Goal: Task Accomplishment & Management: Complete application form

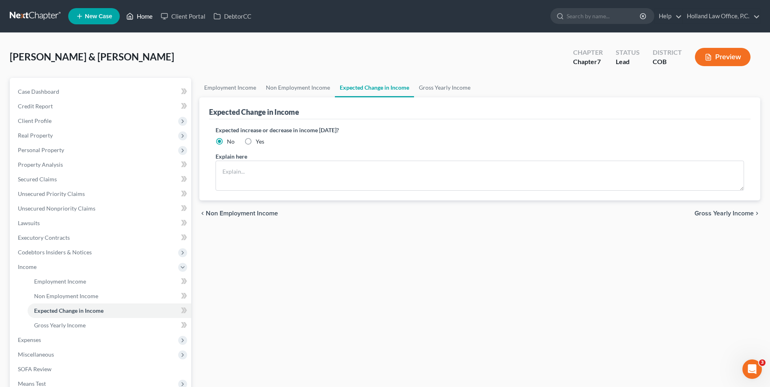
click at [153, 21] on link "Home" at bounding box center [139, 16] width 35 height 15
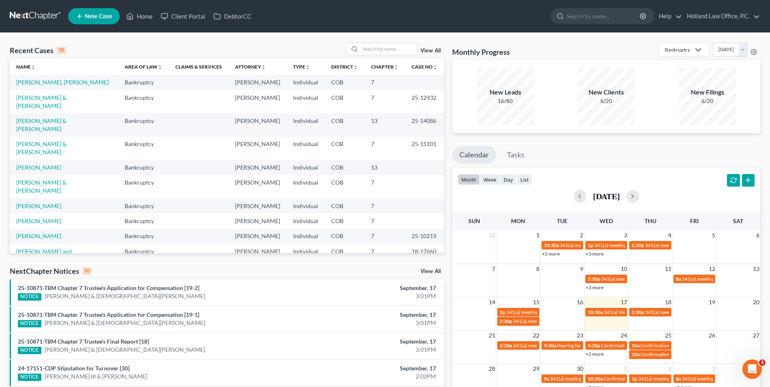
click at [108, 15] on span "New Case" at bounding box center [98, 16] width 27 height 6
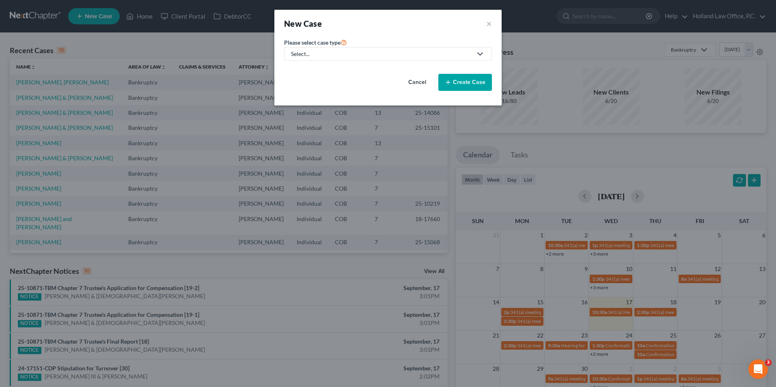
click at [334, 57] on div "Select..." at bounding box center [381, 54] width 181 height 8
click at [307, 72] on div "Bankruptcy" at bounding box center [308, 70] width 32 height 8
select select "11"
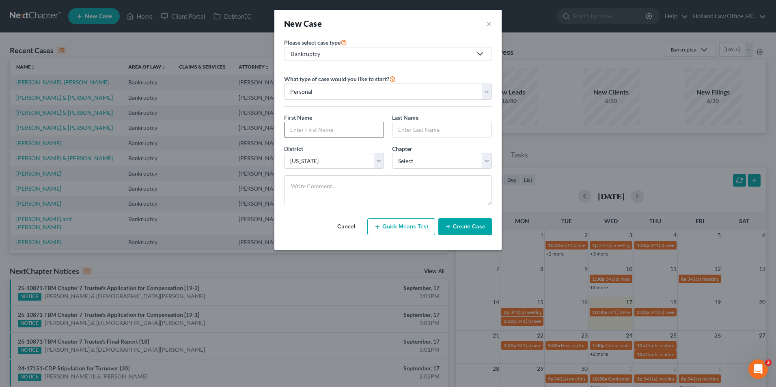
click at [327, 137] on input "text" at bounding box center [334, 129] width 99 height 15
type input "[PERSON_NAME]"
click at [427, 128] on input "text" at bounding box center [442, 129] width 99 height 15
type input "[PERSON_NAME]"
click at [422, 164] on select "Select 7 11 12 13" at bounding box center [442, 161] width 100 height 16
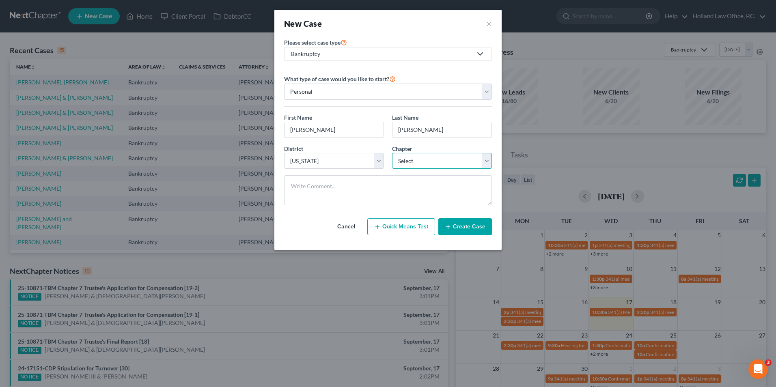
select select "0"
click at [392, 153] on select "Select 7 11 12 13" at bounding box center [442, 161] width 100 height 16
click at [455, 225] on button "Create Case" at bounding box center [465, 226] width 54 height 17
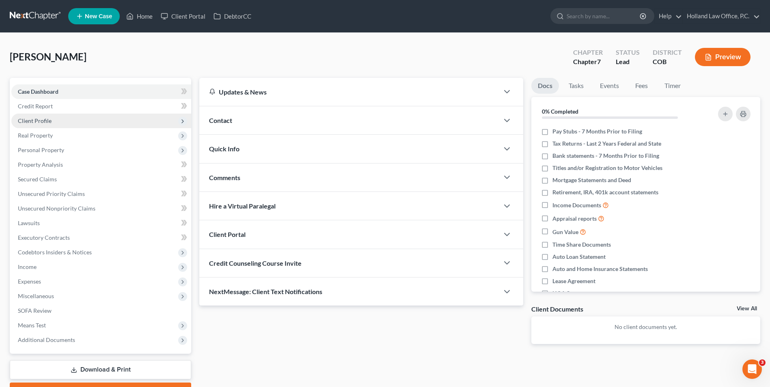
click at [55, 119] on span "Client Profile" at bounding box center [101, 121] width 180 height 15
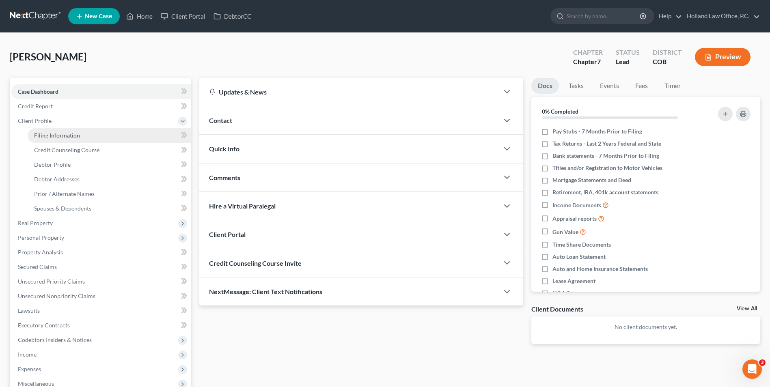
click at [53, 132] on span "Filing Information" at bounding box center [57, 135] width 46 height 7
select select "1"
select select "0"
select select "11"
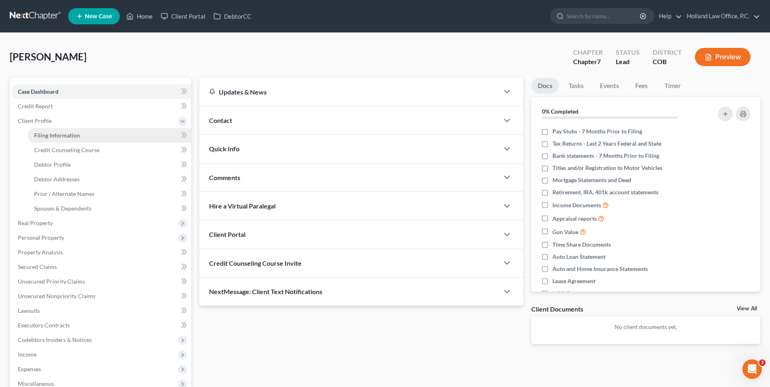
select select "5"
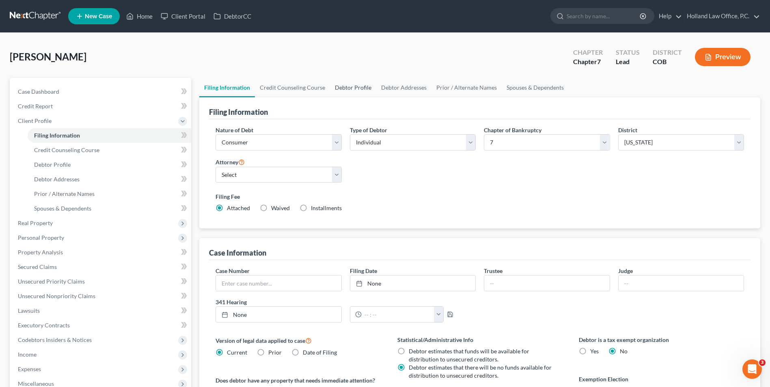
click at [352, 92] on link "Debtor Profile" at bounding box center [353, 87] width 46 height 19
select select "0"
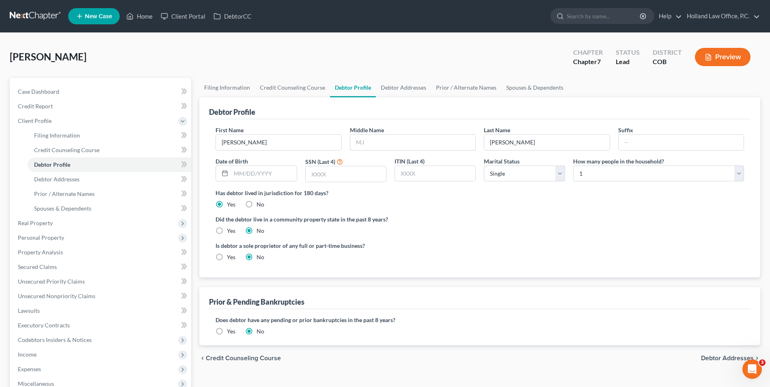
drag, startPoint x: 403, startPoint y: 145, endPoint x: 406, endPoint y: 132, distance: 14.0
click at [403, 145] on input "text" at bounding box center [412, 142] width 125 height 15
click at [405, 89] on link "Debtor Addresses" at bounding box center [403, 87] width 55 height 19
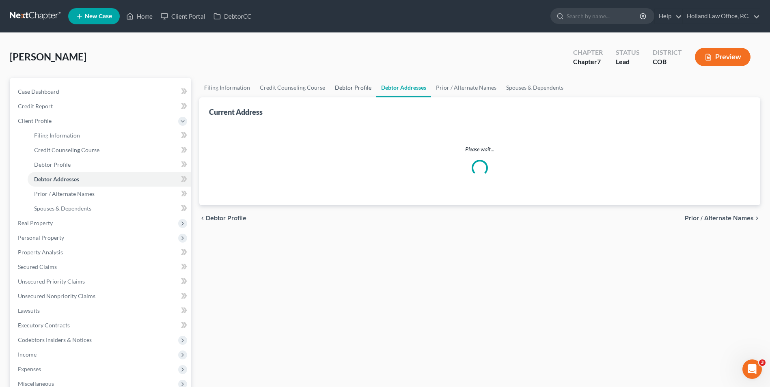
select select "0"
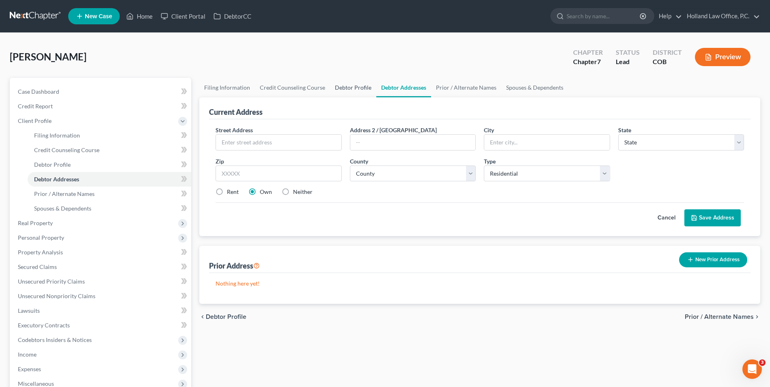
click at [334, 93] on link "Debtor Profile" at bounding box center [353, 87] width 46 height 19
select select "0"
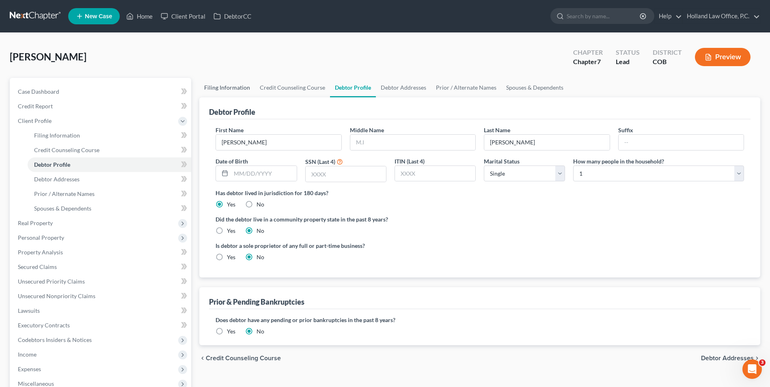
click at [232, 85] on link "Filing Information" at bounding box center [227, 87] width 56 height 19
select select "1"
select select "0"
select select "11"
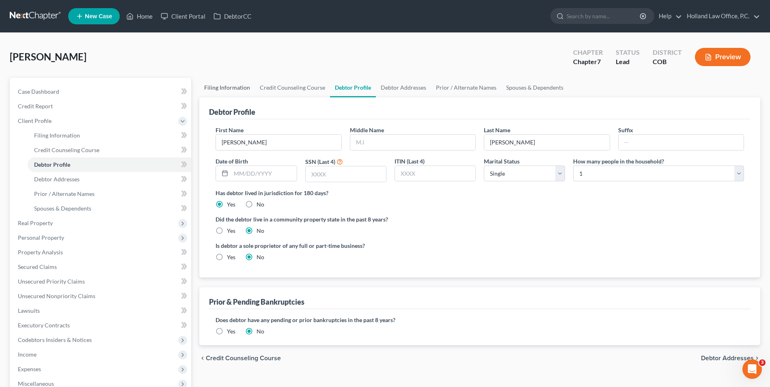
select select "0"
select select "5"
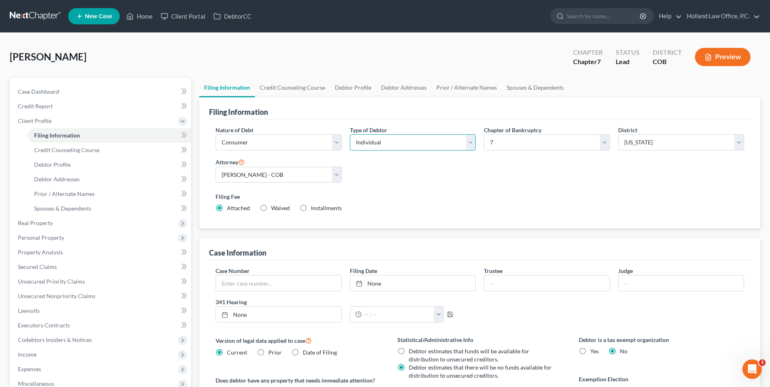
drag, startPoint x: 437, startPoint y: 143, endPoint x: 411, endPoint y: 151, distance: 27.6
click at [437, 143] on select "Select Individual Joint" at bounding box center [413, 142] width 126 height 16
select select "1"
click at [350, 134] on select "Select Individual Joint" at bounding box center [413, 142] width 126 height 16
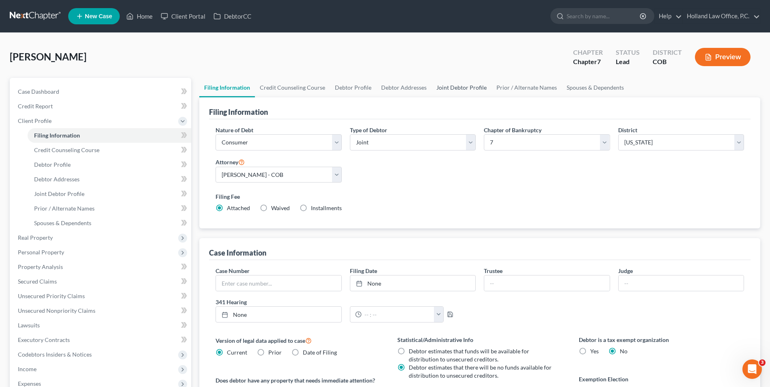
drag, startPoint x: 465, startPoint y: 84, endPoint x: 441, endPoint y: 95, distance: 26.7
click at [466, 84] on link "Joint Debtor Profile" at bounding box center [461, 87] width 60 height 19
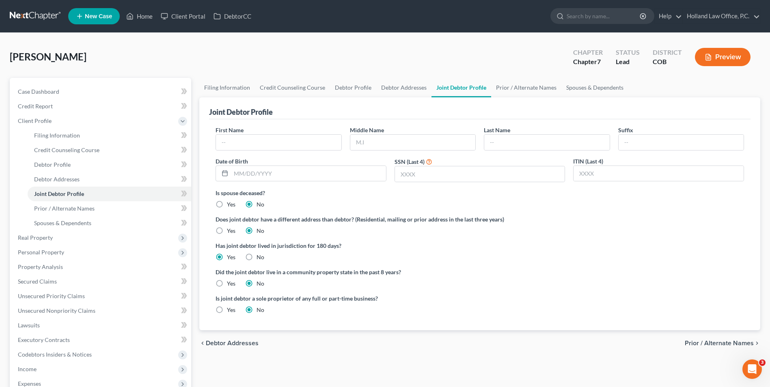
click at [249, 151] on div "First Name Middle Name Last Name Suffix Date of Birth SSN (Last 4) ITIN (Last 4)" at bounding box center [479, 157] width 537 height 63
drag, startPoint x: 251, startPoint y: 144, endPoint x: 251, endPoint y: 130, distance: 13.8
click at [251, 144] on input "text" at bounding box center [278, 142] width 125 height 15
type input "[PERSON_NAME]"
click at [553, 141] on input "text" at bounding box center [546, 142] width 125 height 15
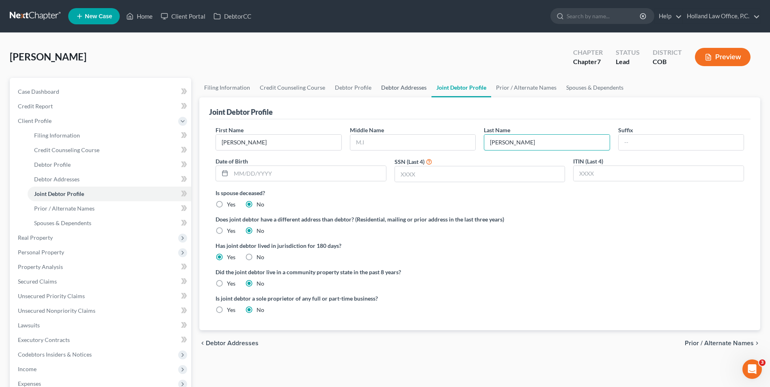
type input "[PERSON_NAME]"
click at [383, 95] on link "Debtor Addresses" at bounding box center [403, 87] width 55 height 19
select select "0"
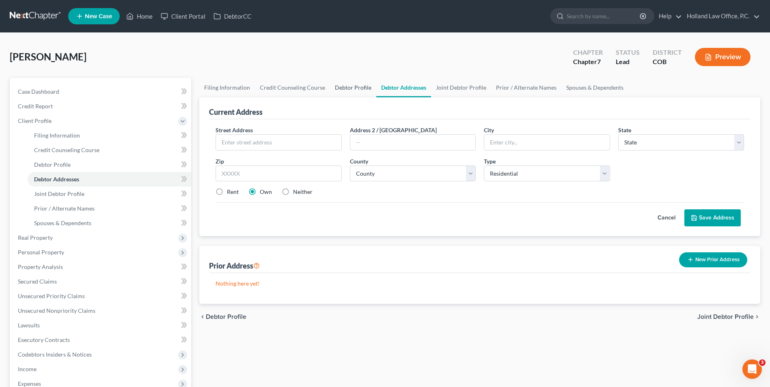
click at [330, 86] on link "Debtor Profile" at bounding box center [353, 87] width 46 height 19
select select "1"
select select "0"
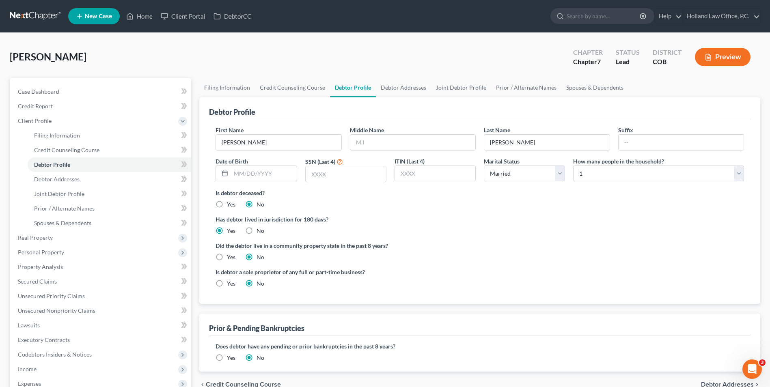
click at [343, 88] on link "Debtor Profile" at bounding box center [353, 87] width 46 height 19
click at [394, 89] on link "Debtor Addresses" at bounding box center [403, 87] width 55 height 19
select select "0"
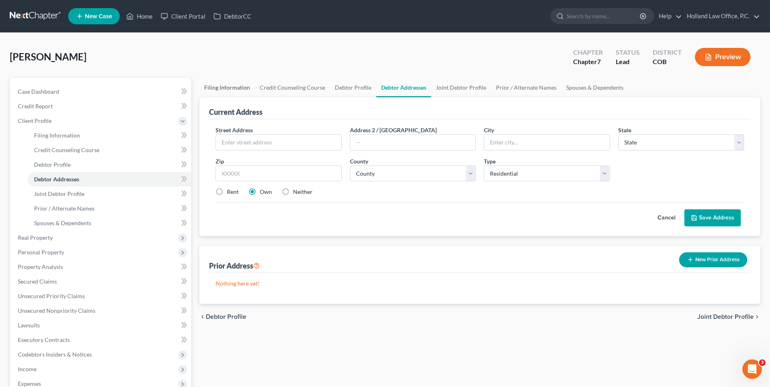
click at [214, 91] on link "Filing Information" at bounding box center [227, 87] width 56 height 19
select select "1"
select select "0"
select select "11"
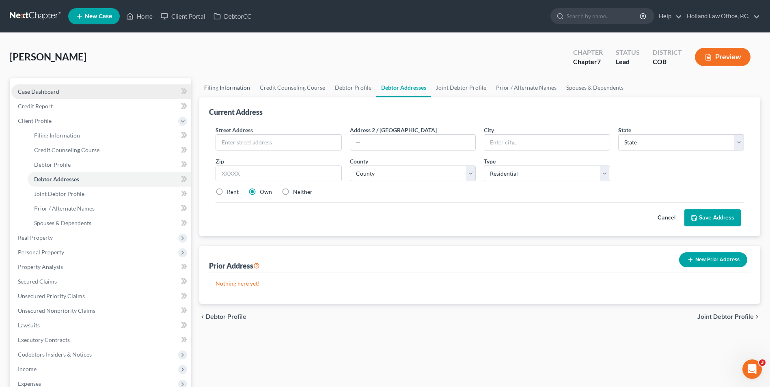
select select "0"
select select "5"
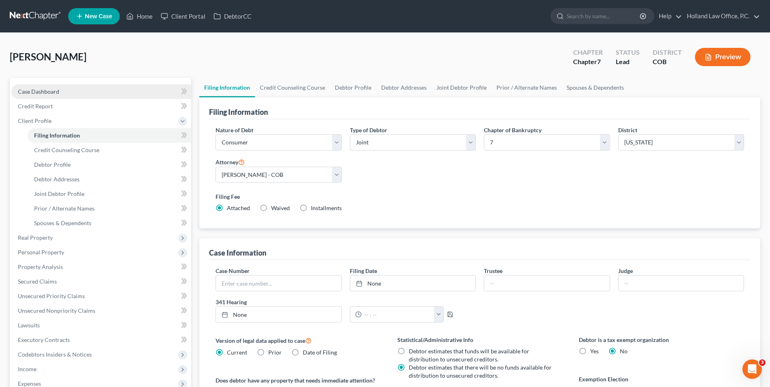
click at [41, 93] on span "Case Dashboard" at bounding box center [38, 91] width 41 height 7
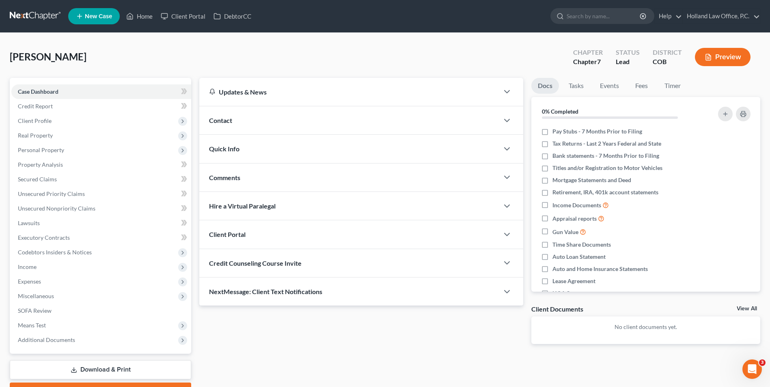
click at [257, 115] on div "Contact" at bounding box center [349, 120] width 300 height 28
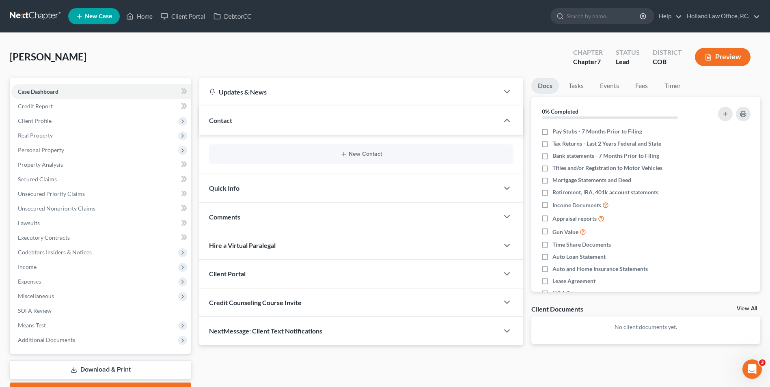
click at [345, 158] on div "New Contact" at bounding box center [361, 153] width 304 height 19
click at [351, 155] on button "New Contact" at bounding box center [361, 154] width 291 height 6
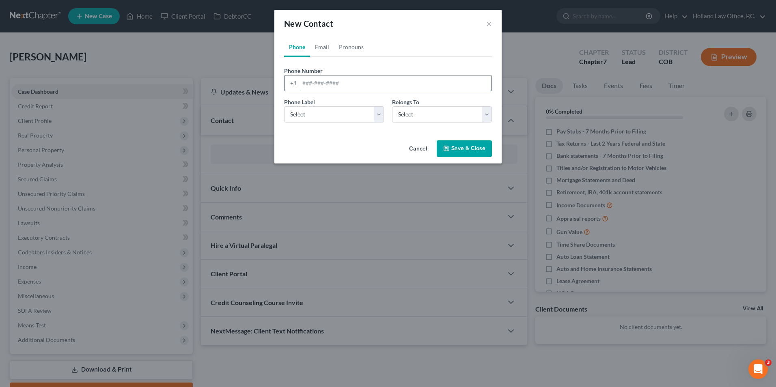
click at [319, 82] on input "tel" at bounding box center [396, 82] width 192 height 15
paste input "[PHONE_NUMBER]"
type input "[PHONE_NUMBER]"
drag, startPoint x: 307, startPoint y: 113, endPoint x: 311, endPoint y: 123, distance: 10.4
click at [307, 113] on select "Select Mobile Home Work Other" at bounding box center [334, 114] width 100 height 16
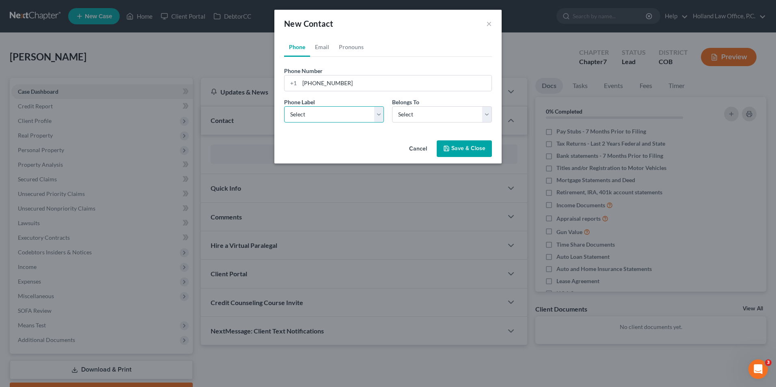
select select "1"
click at [284, 106] on select "Select Mobile Home Work Other" at bounding box center [334, 114] width 100 height 16
drag, startPoint x: 419, startPoint y: 114, endPoint x: 412, endPoint y: 124, distance: 11.6
click at [419, 114] on select "Select Client Spouse Other" at bounding box center [442, 114] width 100 height 16
select select "0"
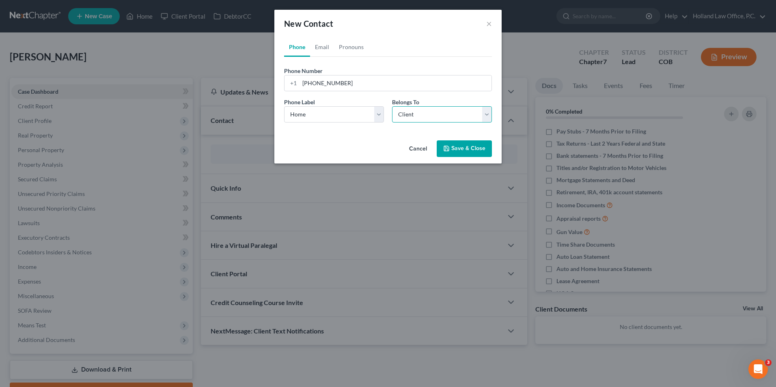
click at [392, 106] on select "Select Client Spouse Other" at bounding box center [442, 114] width 100 height 16
select select "0"
click at [321, 47] on link "Email" at bounding box center [322, 46] width 24 height 19
click at [304, 82] on input "email" at bounding box center [396, 82] width 192 height 15
paste input "[EMAIL_ADDRESS][DOMAIN_NAME]"
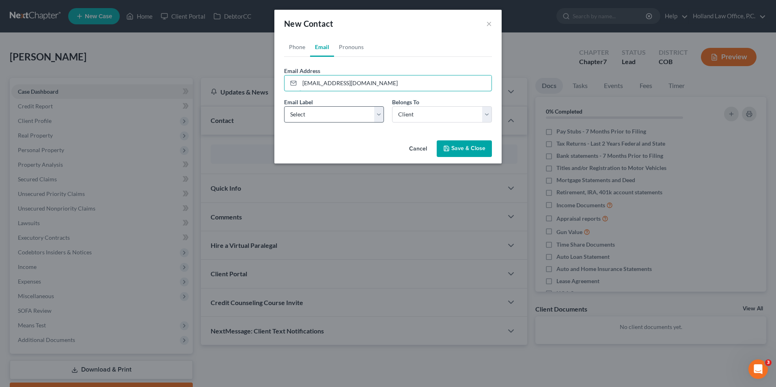
type input "[EMAIL_ADDRESS][DOMAIN_NAME]"
drag, startPoint x: 325, startPoint y: 114, endPoint x: 322, endPoint y: 122, distance: 9.0
click at [325, 114] on select "Select Home Work Other" at bounding box center [334, 114] width 100 height 16
select select "0"
click at [284, 106] on select "Select Home Work Other" at bounding box center [334, 114] width 100 height 16
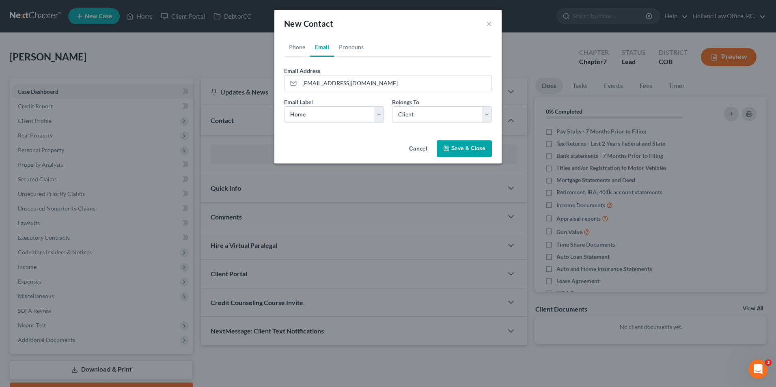
click at [471, 153] on button "Save & Close" at bounding box center [464, 148] width 55 height 17
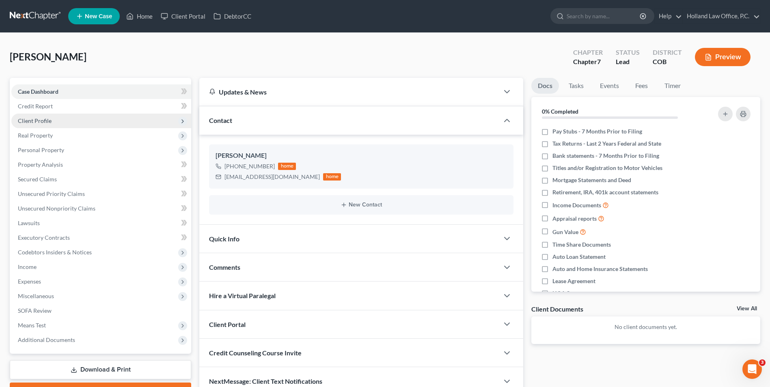
drag, startPoint x: 45, startPoint y: 120, endPoint x: 49, endPoint y: 123, distance: 4.9
click at [45, 120] on span "Client Profile" at bounding box center [35, 120] width 34 height 7
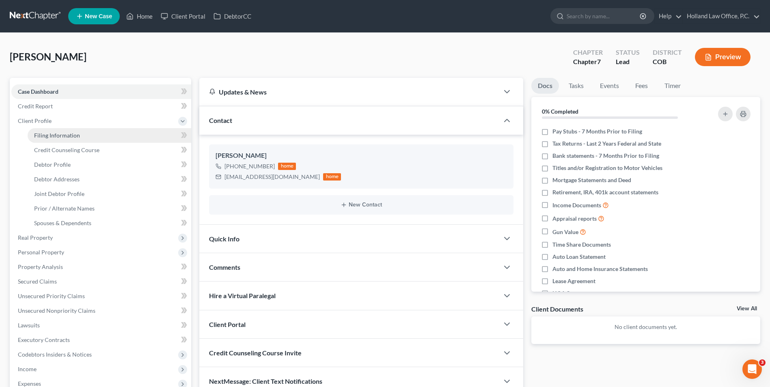
click at [82, 137] on link "Filing Information" at bounding box center [110, 135] width 164 height 15
select select "1"
select select "0"
select select "11"
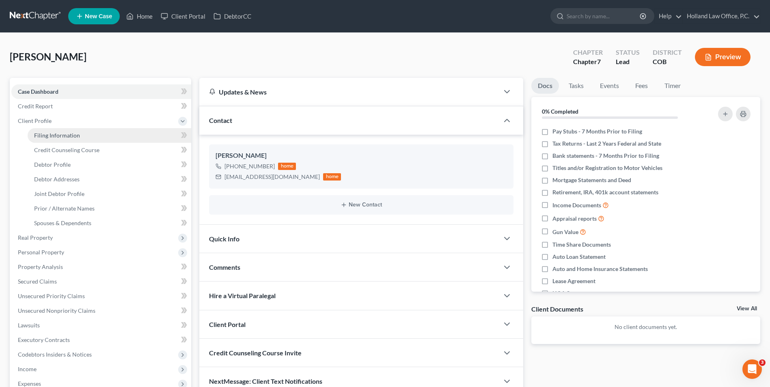
select select "0"
select select "5"
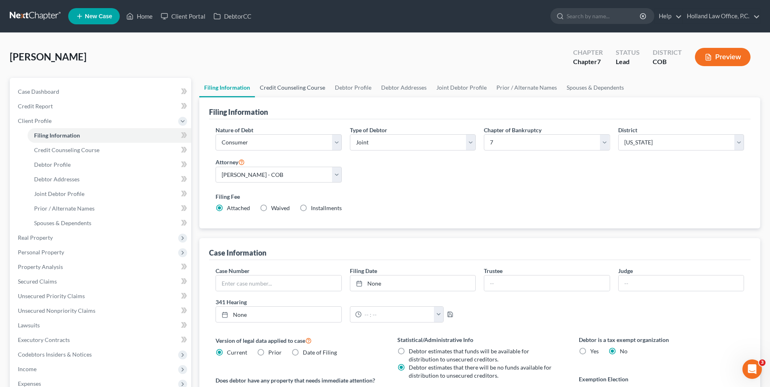
click at [319, 88] on link "Credit Counseling Course" at bounding box center [292, 87] width 75 height 19
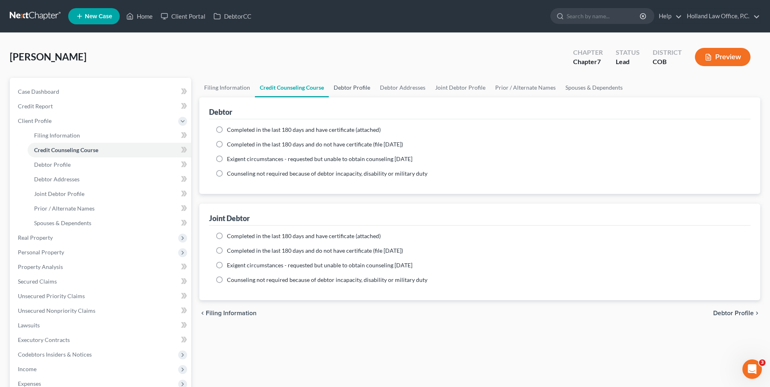
click at [359, 86] on link "Debtor Profile" at bounding box center [352, 87] width 46 height 19
select select "1"
select select "0"
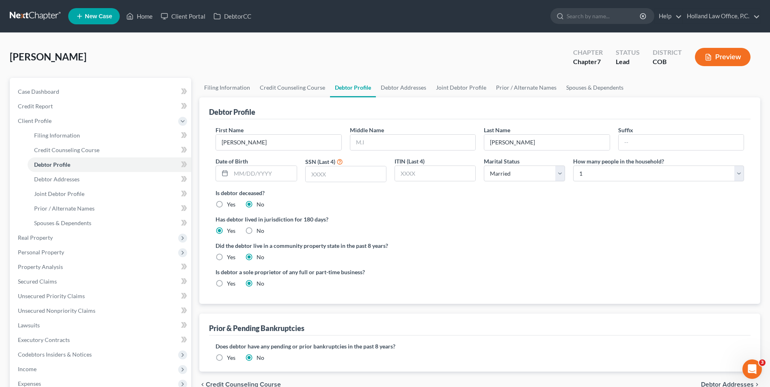
click at [401, 130] on div "Middle Name" at bounding box center [413, 138] width 134 height 25
click at [389, 138] on input "text" at bounding box center [412, 142] width 125 height 15
type input "[PERSON_NAME]"
drag, startPoint x: 628, startPoint y: 142, endPoint x: 634, endPoint y: 142, distance: 6.1
click at [628, 142] on input "text" at bounding box center [681, 142] width 125 height 15
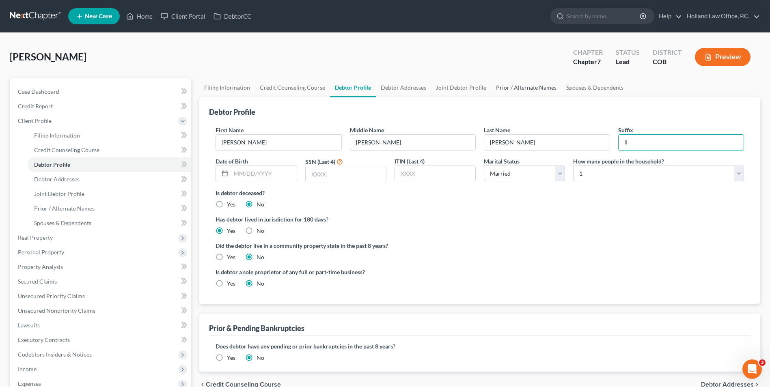
type input "II"
click at [515, 93] on link "Prior / Alternate Names" at bounding box center [526, 87] width 70 height 19
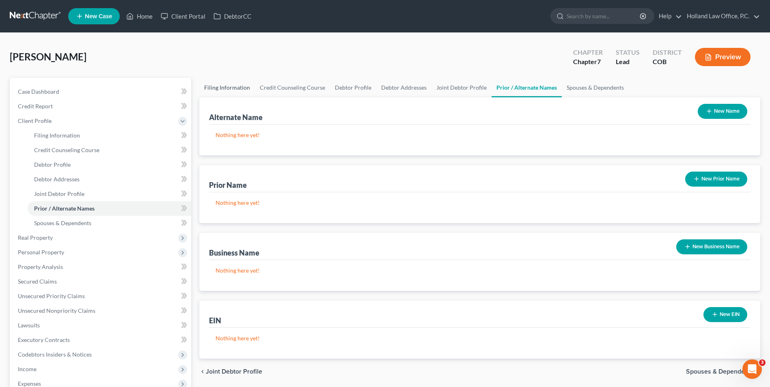
click at [232, 93] on link "Filing Information" at bounding box center [227, 87] width 56 height 19
select select "1"
select select "0"
select select "11"
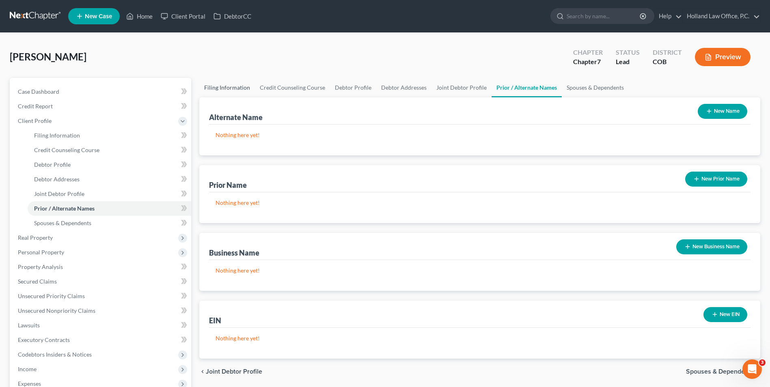
select select "0"
select select "5"
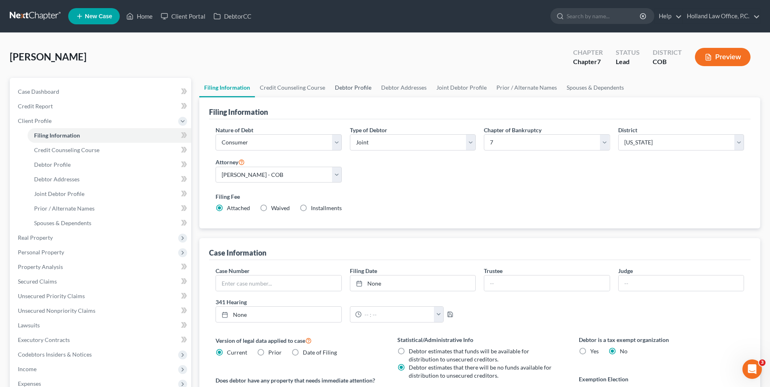
click at [373, 91] on link "Debtor Profile" at bounding box center [353, 87] width 46 height 19
select select "1"
select select "0"
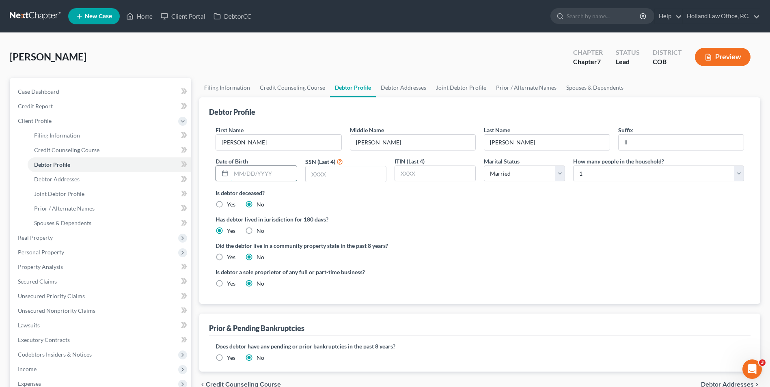
click at [256, 170] on input "text" at bounding box center [263, 173] width 65 height 15
type input "[DATE]"
click at [321, 171] on input "text" at bounding box center [346, 173] width 80 height 15
click at [401, 88] on link "Debtor Addresses" at bounding box center [403, 87] width 55 height 19
select select "0"
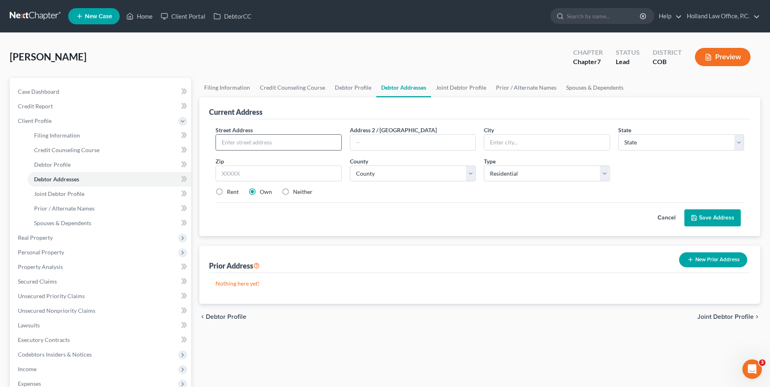
click at [309, 152] on div "Street Address * Address 2 / [GEOGRAPHIC_DATA] * State * State [US_STATE] AK AR…" at bounding box center [479, 164] width 537 height 77
drag, startPoint x: 253, startPoint y: 142, endPoint x: 247, endPoint y: 142, distance: 6.1
click at [252, 142] on input "text" at bounding box center [278, 142] width 125 height 15
type input "[STREET_ADDRESS]"
click at [557, 152] on div "Street Address * [STREET_ADDRESS] * State * State [US_STATE] AK AR AZ CA CO CT …" at bounding box center [479, 164] width 537 height 77
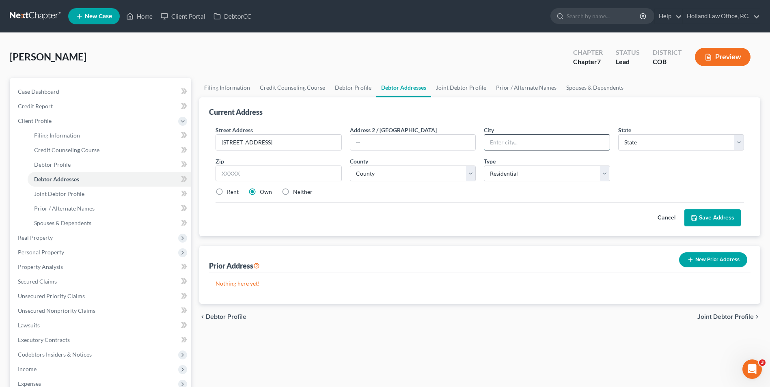
click at [551, 146] on input "text" at bounding box center [546, 142] width 125 height 15
type input "[PERSON_NAME]"
click at [260, 179] on input "text" at bounding box center [279, 174] width 126 height 16
type input "80620"
click at [287, 162] on div "Zip * 80620" at bounding box center [278, 169] width 134 height 25
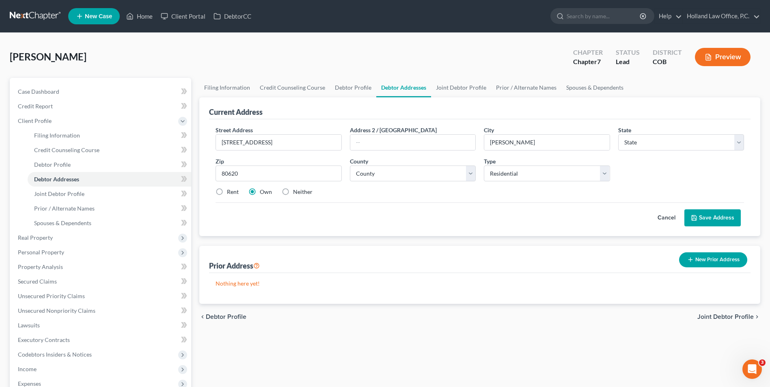
select select "5"
click at [387, 174] on select "County [GEOGRAPHIC_DATA] [GEOGRAPHIC_DATA] [GEOGRAPHIC_DATA] [GEOGRAPHIC_DATA] …" at bounding box center [413, 174] width 126 height 16
select select "62"
click at [350, 166] on select "County [GEOGRAPHIC_DATA] [GEOGRAPHIC_DATA] [GEOGRAPHIC_DATA] [GEOGRAPHIC_DATA] …" at bounding box center [413, 174] width 126 height 16
click at [227, 191] on label "Rent" at bounding box center [233, 192] width 12 height 8
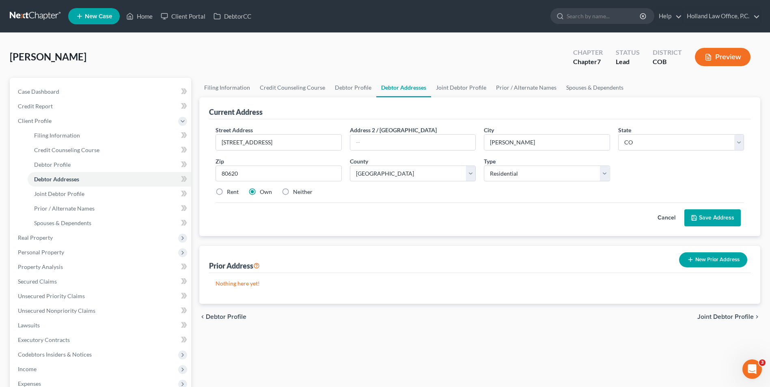
click at [230, 191] on input "Rent" at bounding box center [232, 190] width 5 height 5
radio input "true"
click at [700, 215] on button "Save Address" at bounding box center [712, 217] width 56 height 17
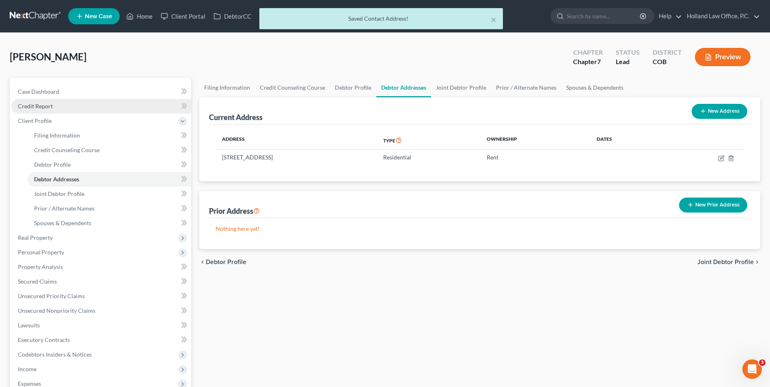
click at [51, 108] on span "Credit Report" at bounding box center [35, 106] width 35 height 7
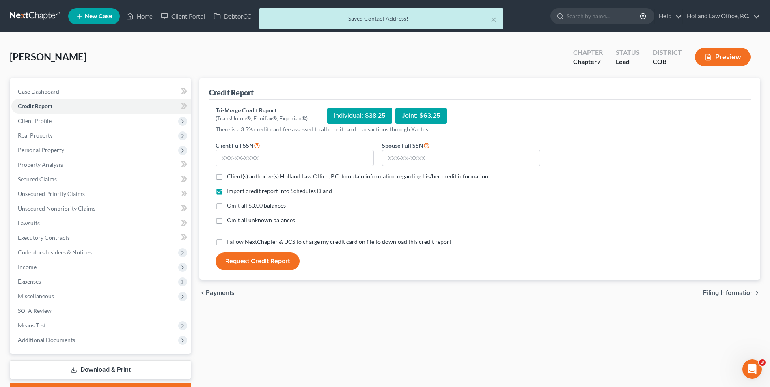
click at [230, 177] on span "Client(s) authorize(s) Holland Law Office, P.C. to obtain information regarding…" at bounding box center [358, 176] width 263 height 7
click at [230, 177] on input "Client(s) authorize(s) Holland Law Office, P.C. to obtain information regarding…" at bounding box center [232, 175] width 5 height 5
checkbox input "true"
click at [230, 245] on span "I allow NextChapter & UCS to charge my credit card on file to download this cre…" at bounding box center [339, 241] width 224 height 7
click at [230, 243] on input "I allow NextChapter & UCS to charge my credit card on file to download this cre…" at bounding box center [232, 240] width 5 height 5
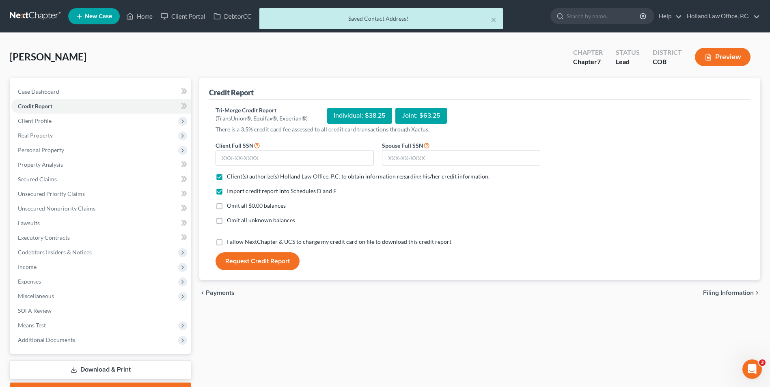
checkbox input "true"
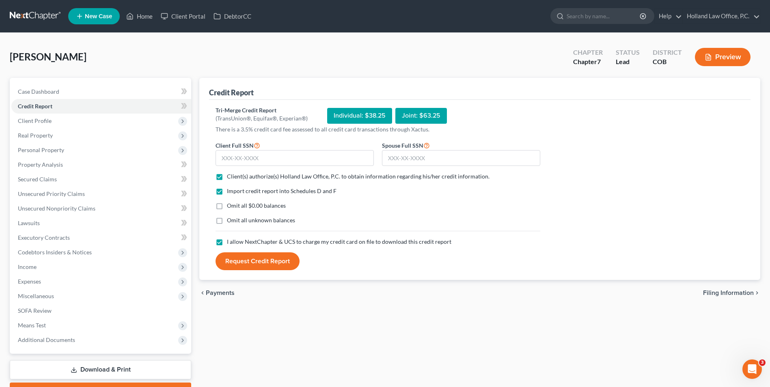
click at [248, 129] on p "There is a 3.5% credit card fee assessed to all credit card transactions throug…" at bounding box center [378, 129] width 325 height 8
click at [244, 173] on span "Client(s) authorize(s) Holland Law Office, P.C. to obtain information regarding…" at bounding box center [358, 176] width 263 height 7
click at [235, 173] on input "Client(s) authorize(s) Holland Law Office, P.C. to obtain information regarding…" at bounding box center [232, 175] width 5 height 5
click at [247, 162] on input "text" at bounding box center [295, 158] width 158 height 16
click at [251, 175] on span "Client(s) authorize(s) Holland Law Office, P.C. to obtain information regarding…" at bounding box center [358, 176] width 263 height 7
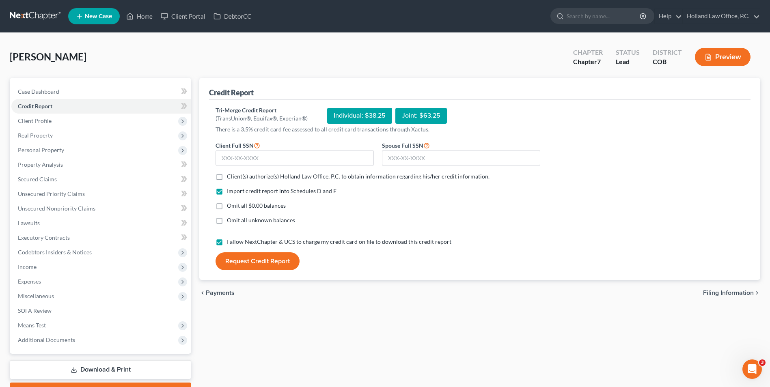
click at [235, 175] on input "Client(s) authorize(s) Holland Law Office, P.C. to obtain information regarding…" at bounding box center [232, 175] width 5 height 5
checkbox input "true"
click at [255, 160] on input "text" at bounding box center [295, 158] width 158 height 16
type input "523-92-9008"
click at [411, 155] on input "text" at bounding box center [461, 158] width 158 height 16
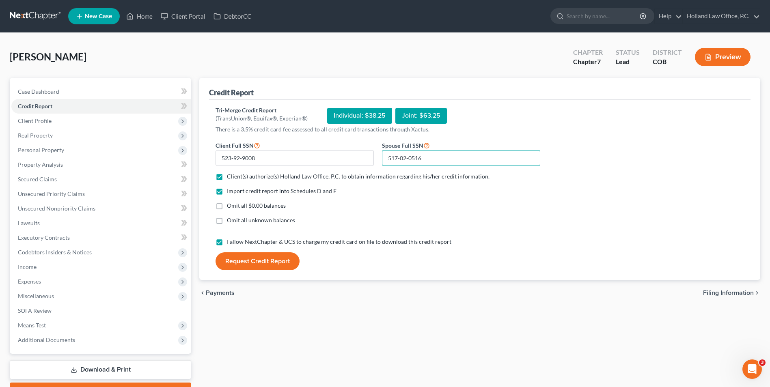
type input "517-02-0516"
click at [257, 255] on button "Request Credit Report" at bounding box center [258, 261] width 84 height 18
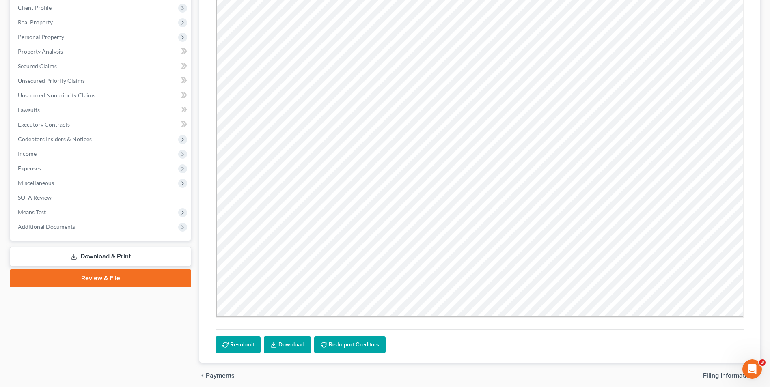
scroll to position [122, 0]
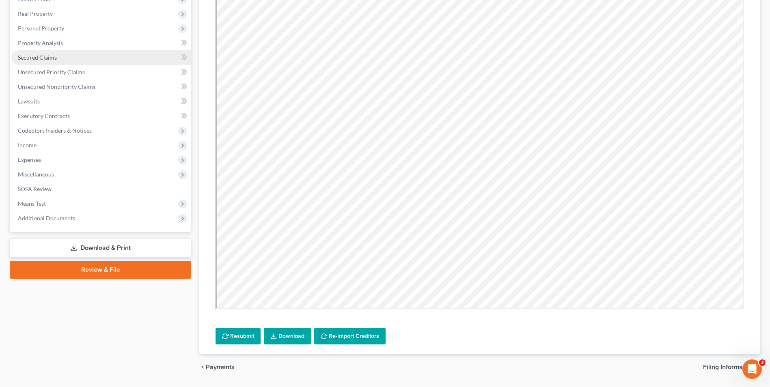
click at [41, 63] on link "Secured Claims" at bounding box center [101, 57] width 180 height 15
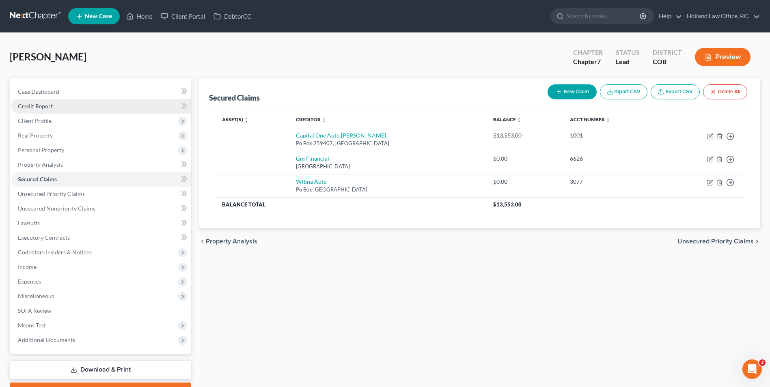
click at [52, 108] on link "Credit Report" at bounding box center [101, 106] width 180 height 15
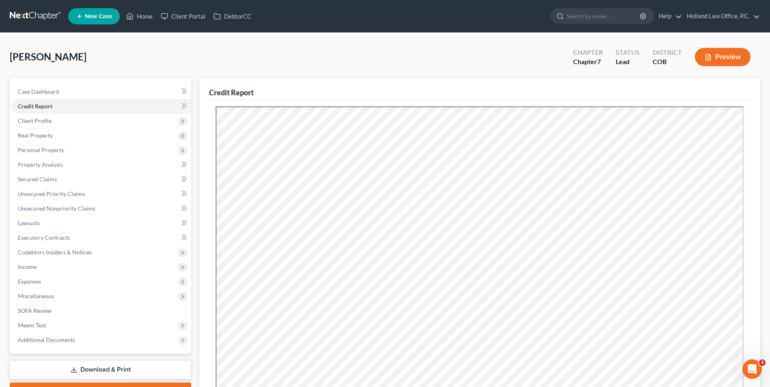
drag, startPoint x: 738, startPoint y: 88, endPoint x: 720, endPoint y: 95, distance: 18.4
click at [738, 88] on div "Credit Report" at bounding box center [479, 89] width 541 height 22
click at [46, 143] on span "Personal Property" at bounding box center [101, 150] width 180 height 15
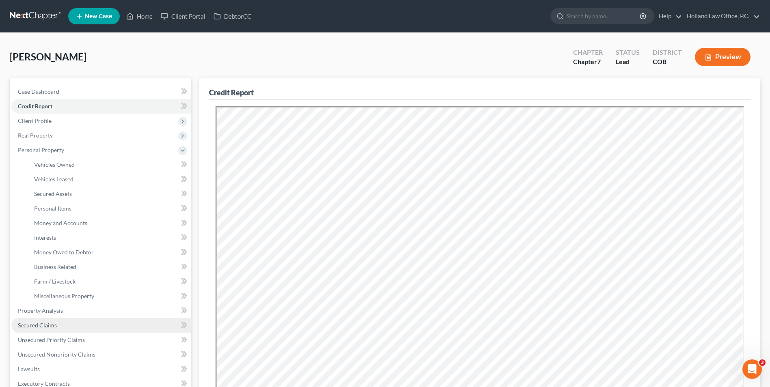
click at [47, 327] on span "Secured Claims" at bounding box center [37, 325] width 39 height 7
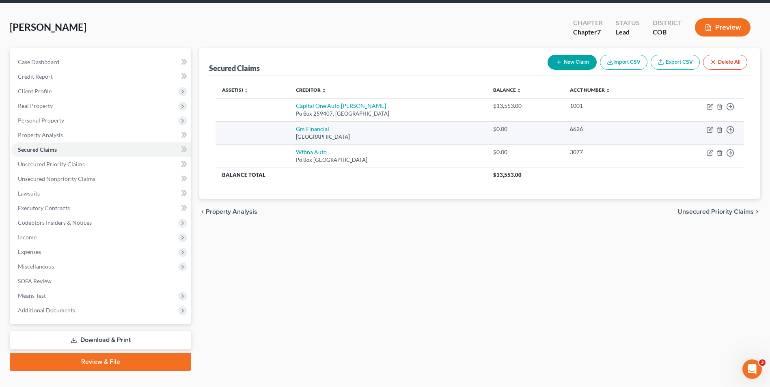
scroll to position [4, 0]
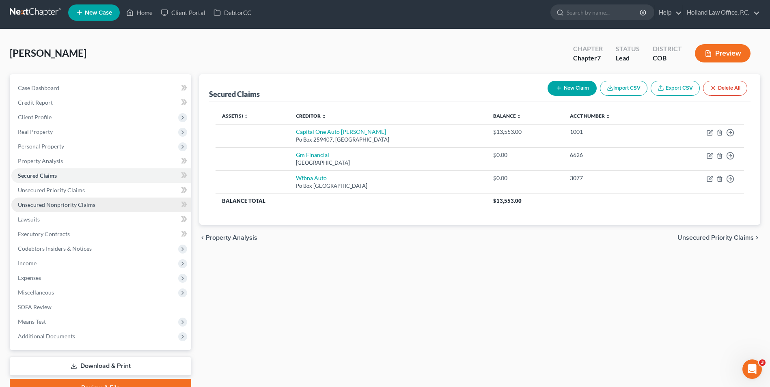
click at [78, 202] on span "Unsecured Nonpriority Claims" at bounding box center [57, 204] width 78 height 7
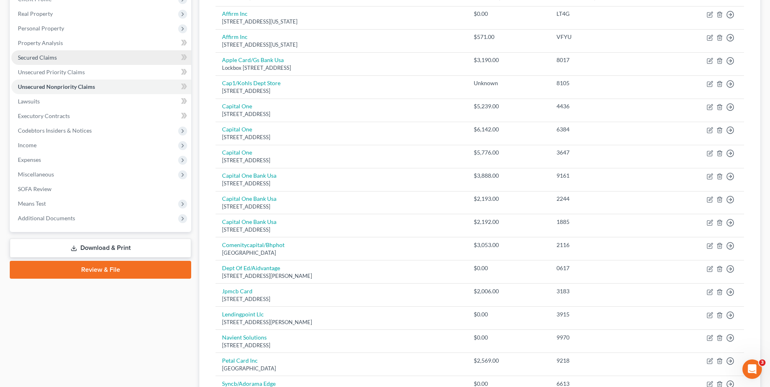
click at [72, 56] on link "Secured Claims" at bounding box center [101, 57] width 180 height 15
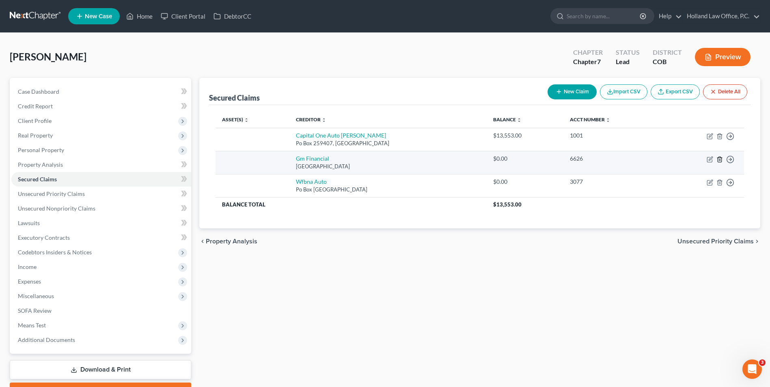
click at [719, 160] on line "button" at bounding box center [719, 160] width 0 height 2
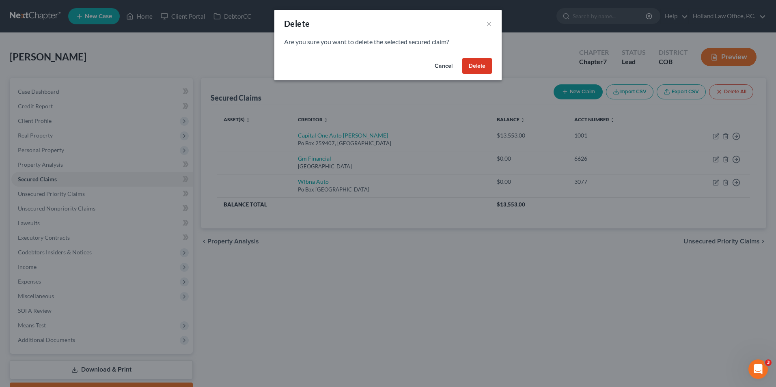
click at [472, 71] on button "Delete" at bounding box center [477, 66] width 30 height 16
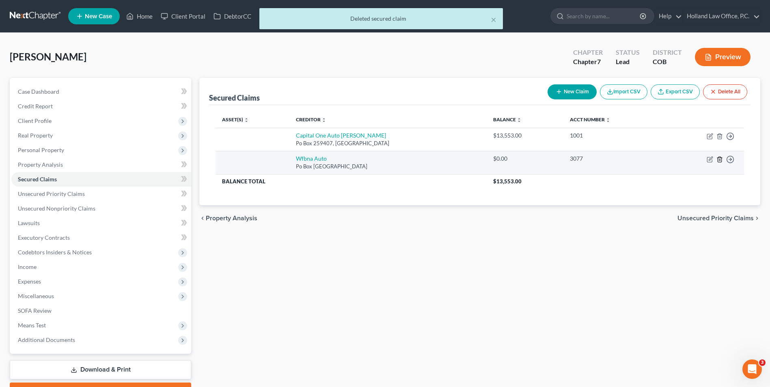
click at [720, 161] on icon "button" at bounding box center [719, 159] width 6 height 6
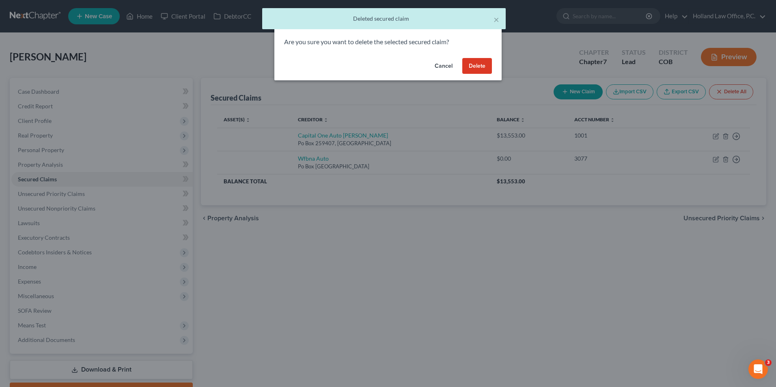
drag, startPoint x: 474, startPoint y: 66, endPoint x: 455, endPoint y: 64, distance: 19.6
click at [474, 65] on button "Delete" at bounding box center [477, 66] width 30 height 16
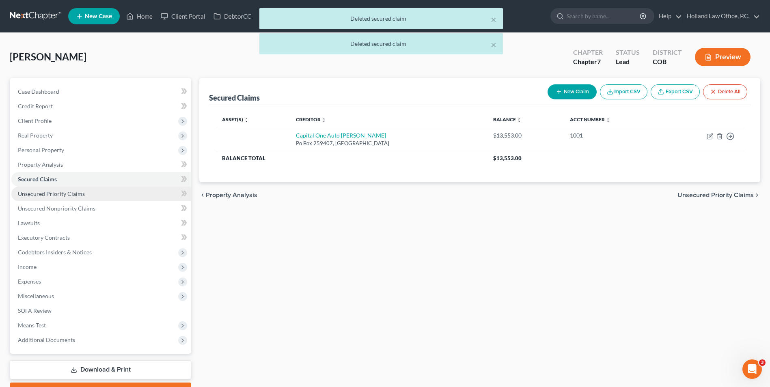
drag, startPoint x: 65, startPoint y: 191, endPoint x: 64, endPoint y: 195, distance: 4.1
click at [65, 192] on span "Unsecured Priority Claims" at bounding box center [51, 193] width 67 height 7
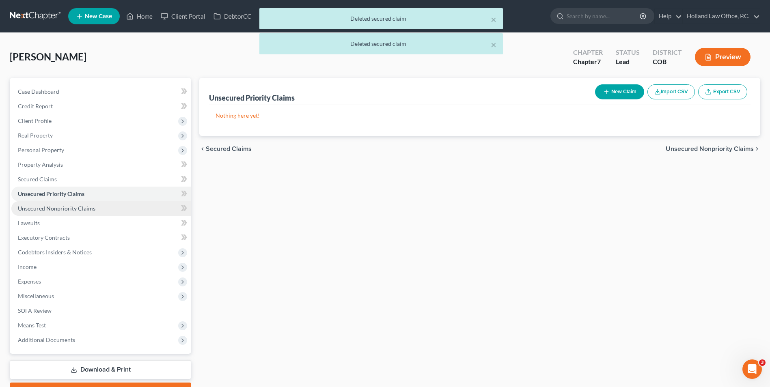
click at [58, 206] on span "Unsecured Nonpriority Claims" at bounding box center [57, 208] width 78 height 7
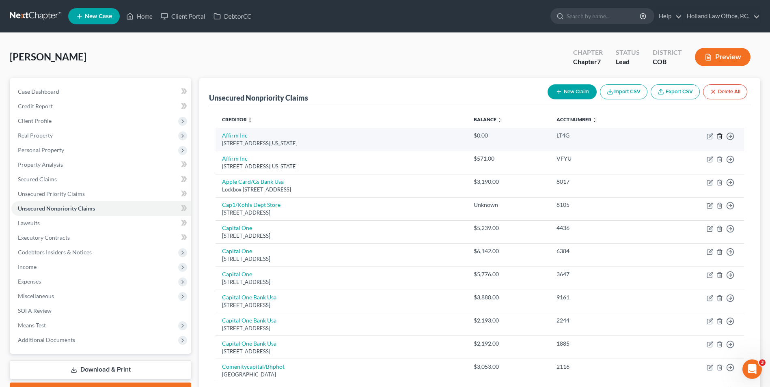
click at [719, 136] on icon "button" at bounding box center [719, 136] width 6 height 6
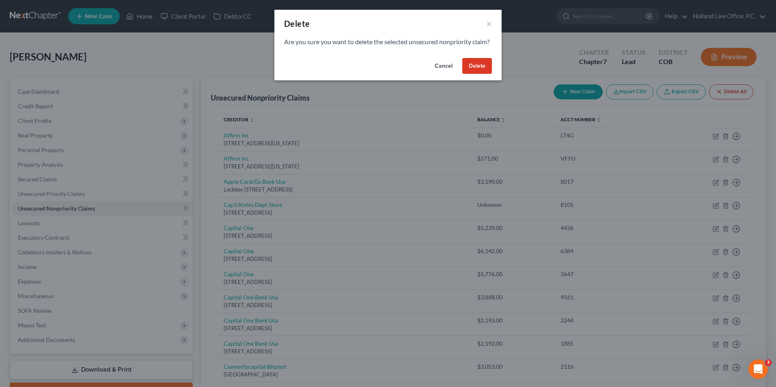
click at [469, 74] on button "Delete" at bounding box center [477, 66] width 30 height 16
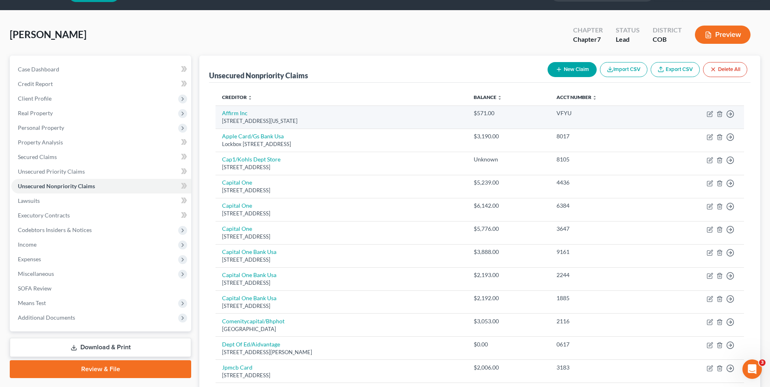
scroll to position [41, 0]
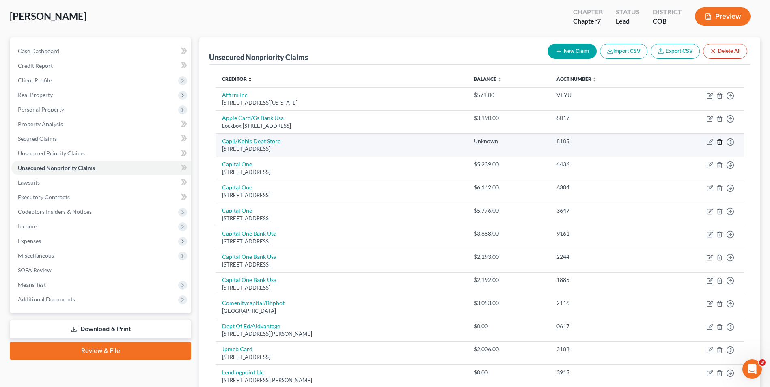
click at [720, 142] on line "button" at bounding box center [720, 143] width 0 height 2
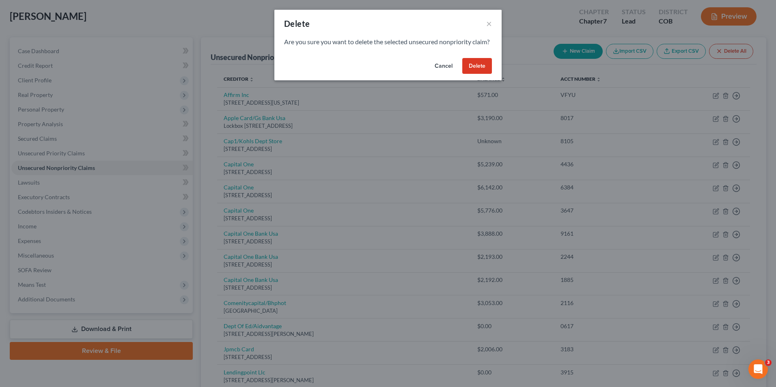
click at [474, 72] on button "Delete" at bounding box center [477, 66] width 30 height 16
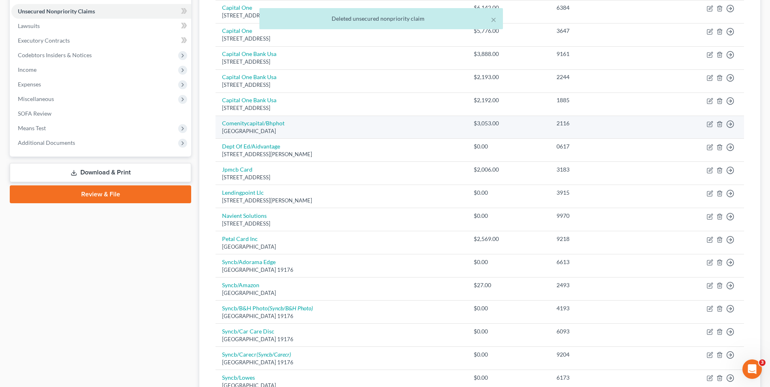
scroll to position [162, 0]
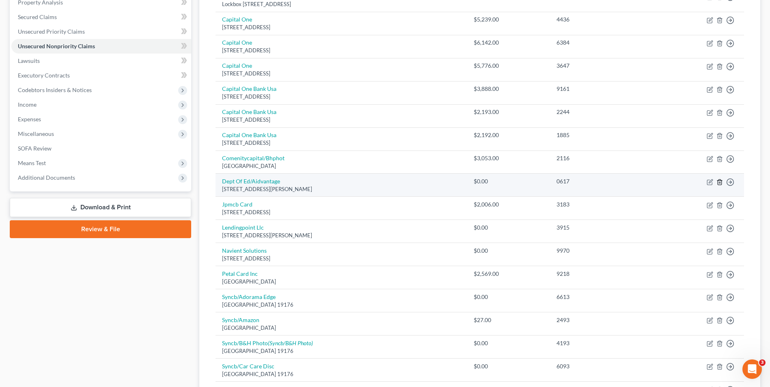
click at [718, 183] on icon "button" at bounding box center [719, 182] width 6 height 6
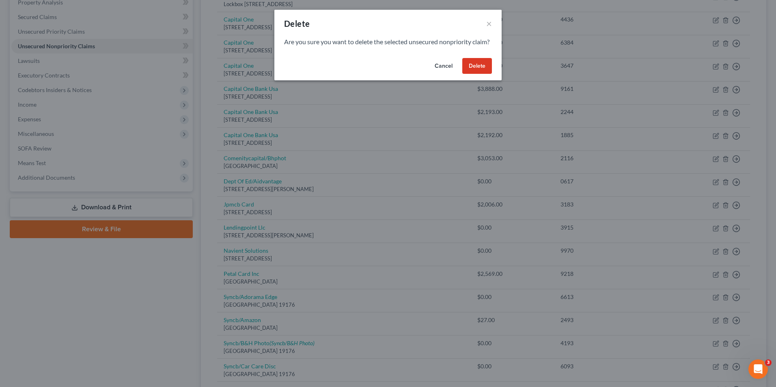
click at [487, 74] on button "Delete" at bounding box center [477, 66] width 30 height 16
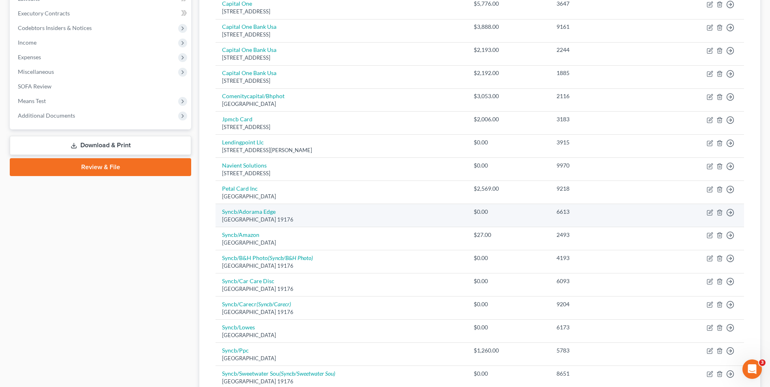
scroll to position [244, 0]
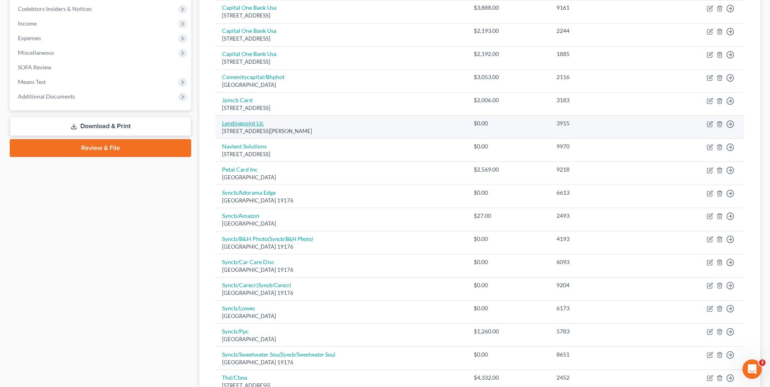
click at [231, 123] on link "Lendingpoint Llc" at bounding box center [243, 123] width 42 height 7
select select "10"
select select "0"
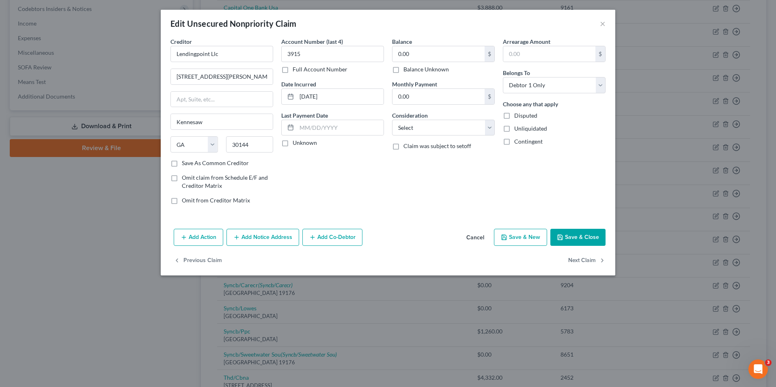
click at [564, 238] on button "Save & Close" at bounding box center [577, 237] width 55 height 17
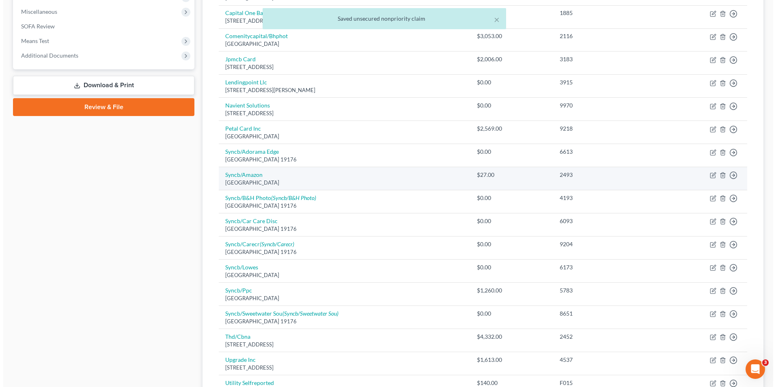
scroll to position [284, 0]
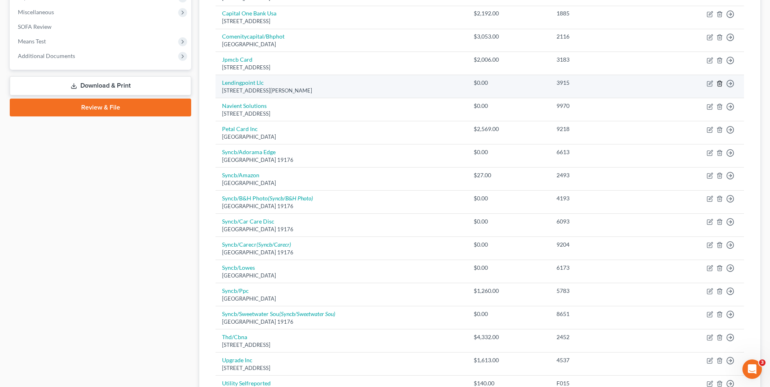
click at [720, 82] on polyline "button" at bounding box center [719, 82] width 5 height 0
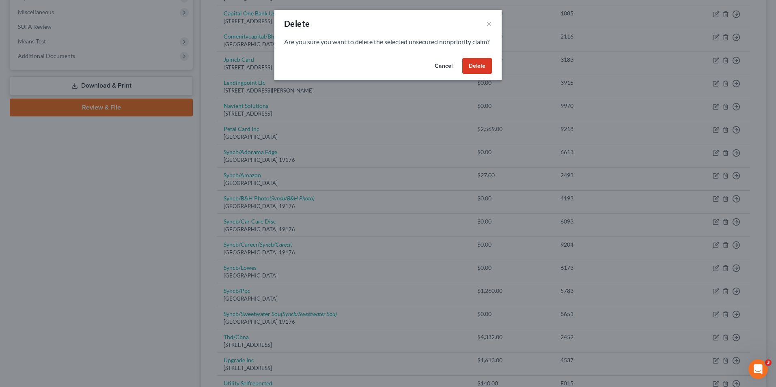
click at [471, 73] on button "Delete" at bounding box center [477, 66] width 30 height 16
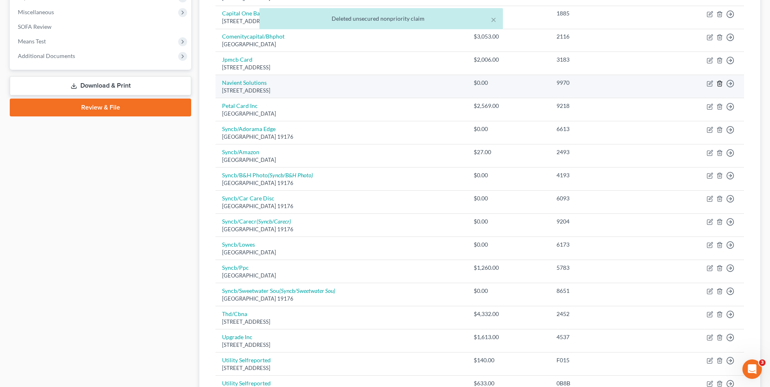
click at [719, 83] on line "button" at bounding box center [719, 84] width 0 height 2
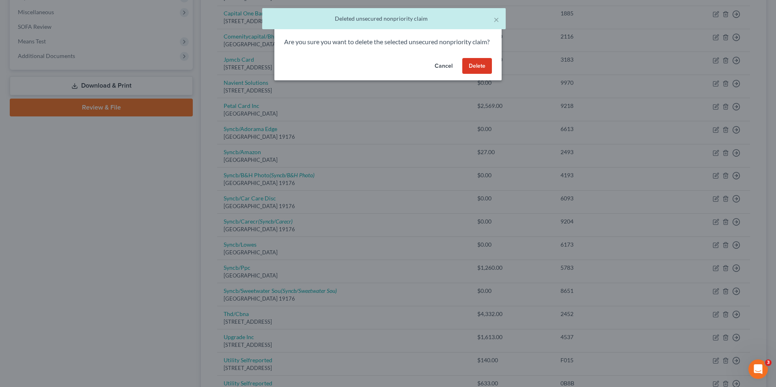
click at [484, 71] on button "Delete" at bounding box center [477, 66] width 30 height 16
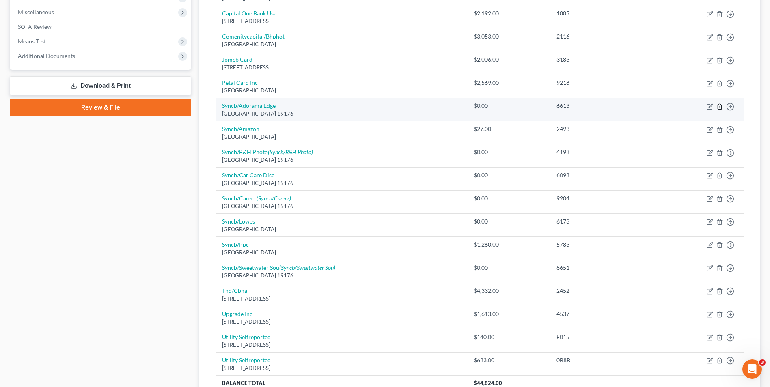
click at [718, 108] on icon "button" at bounding box center [719, 107] width 6 height 6
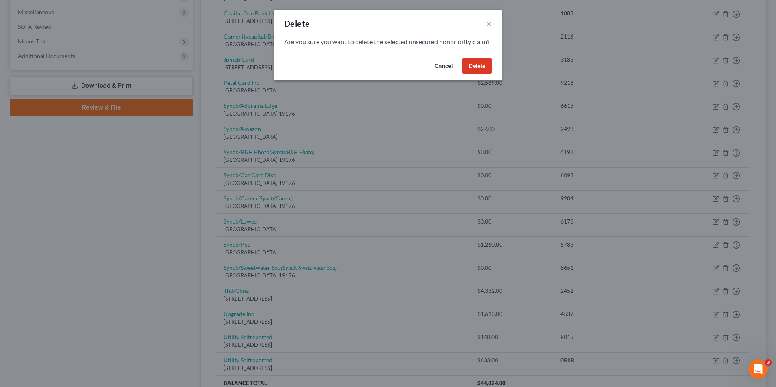
click at [483, 74] on button "Delete" at bounding box center [477, 66] width 30 height 16
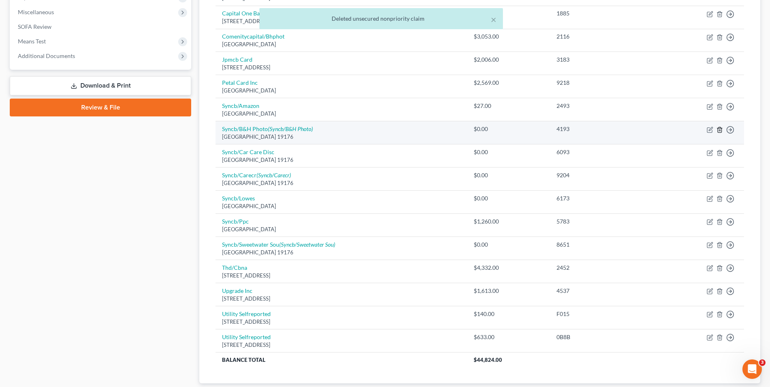
click at [719, 131] on icon "button" at bounding box center [719, 130] width 6 height 6
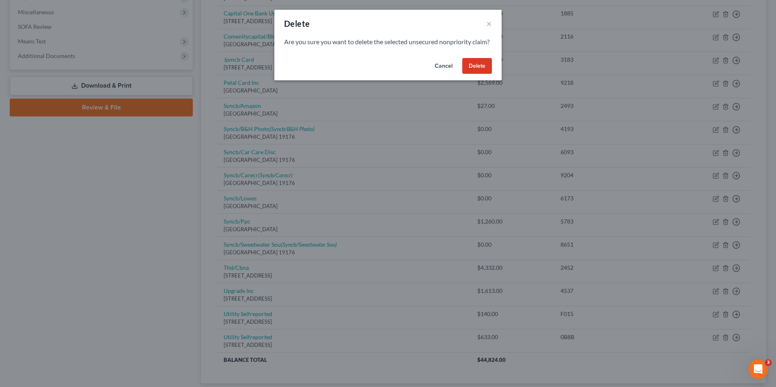
click at [468, 72] on button "Delete" at bounding box center [477, 66] width 30 height 16
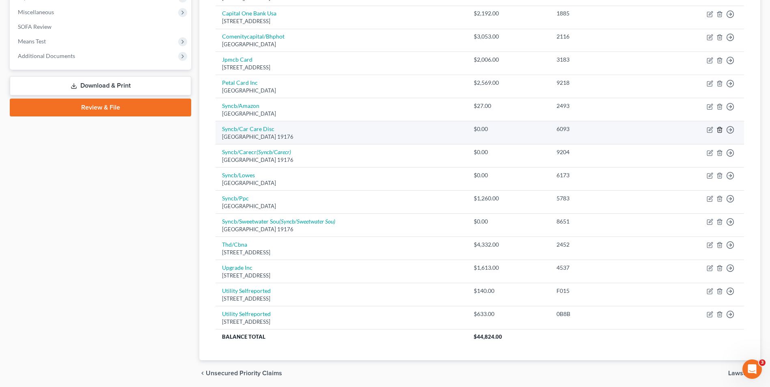
click at [719, 129] on line "button" at bounding box center [719, 130] width 0 height 2
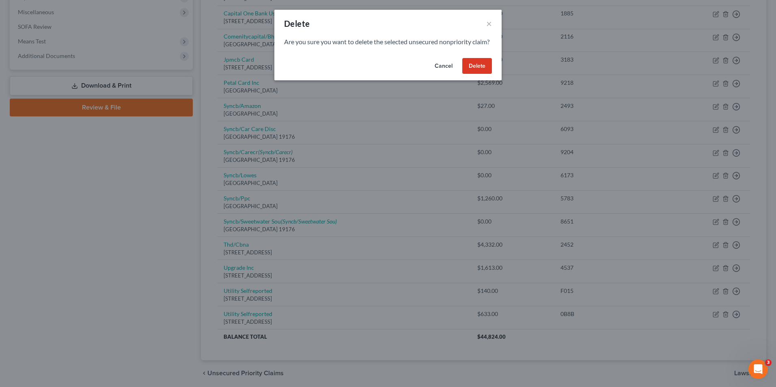
click at [477, 74] on button "Delete" at bounding box center [477, 66] width 30 height 16
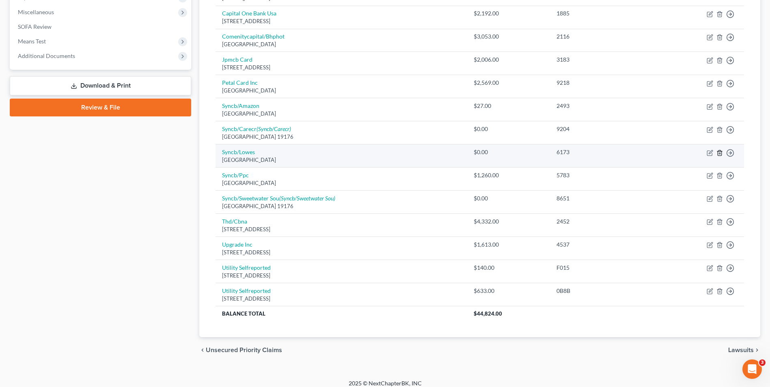
click at [720, 155] on icon "button" at bounding box center [719, 153] width 6 height 6
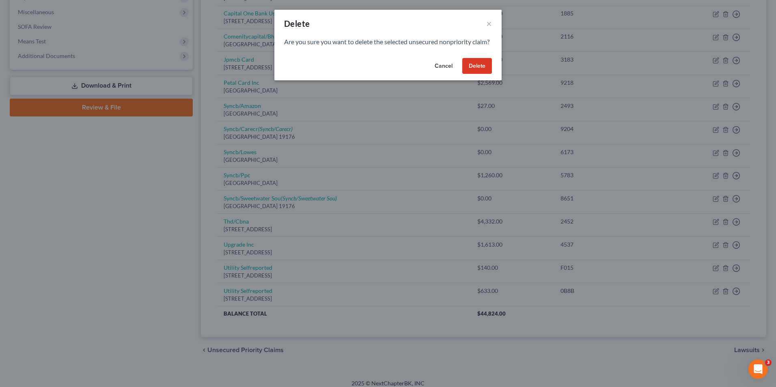
click at [472, 74] on button "Delete" at bounding box center [477, 66] width 30 height 16
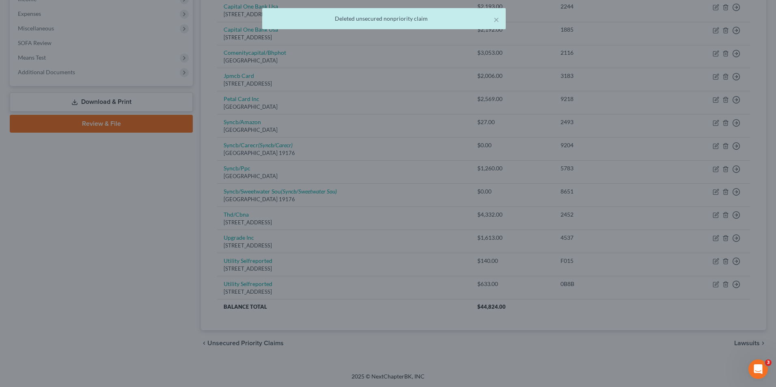
scroll to position [268, 0]
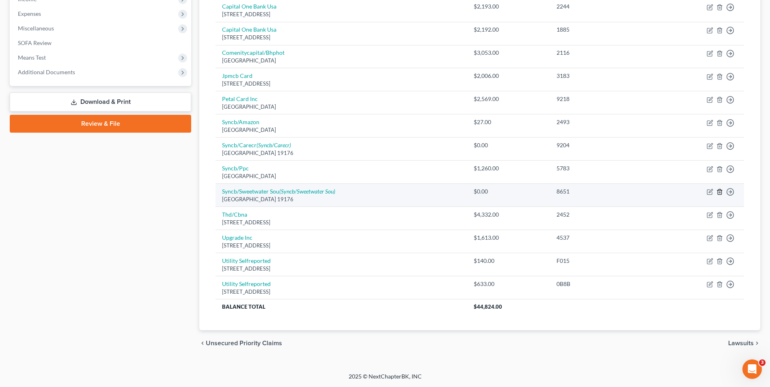
click at [718, 193] on icon "button" at bounding box center [720, 192] width 4 height 5
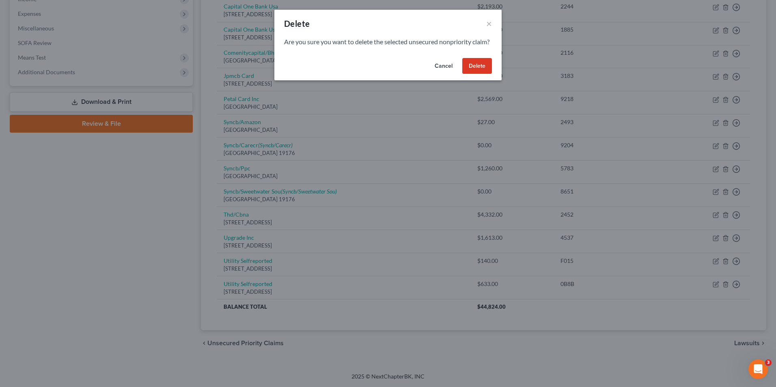
click at [470, 74] on button "Delete" at bounding box center [477, 66] width 30 height 16
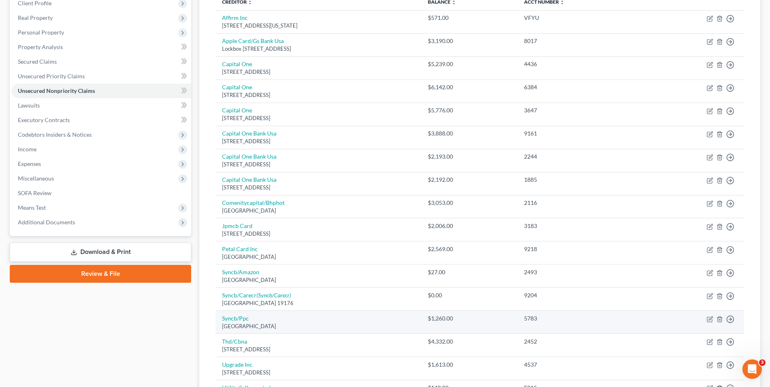
scroll to position [104, 0]
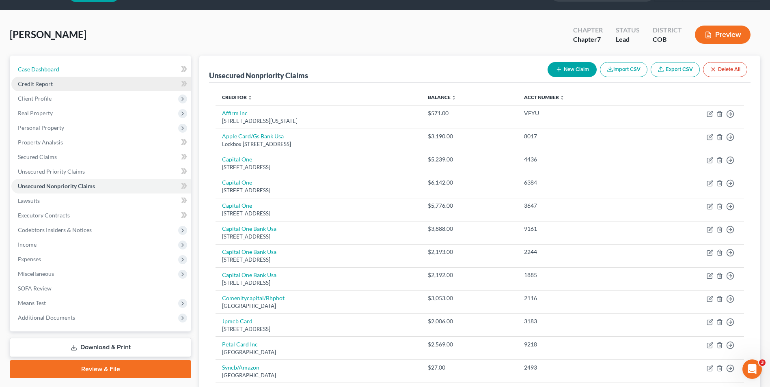
drag, startPoint x: 115, startPoint y: 69, endPoint x: 119, endPoint y: 79, distance: 10.7
click at [115, 69] on link "Case Dashboard" at bounding box center [101, 69] width 180 height 15
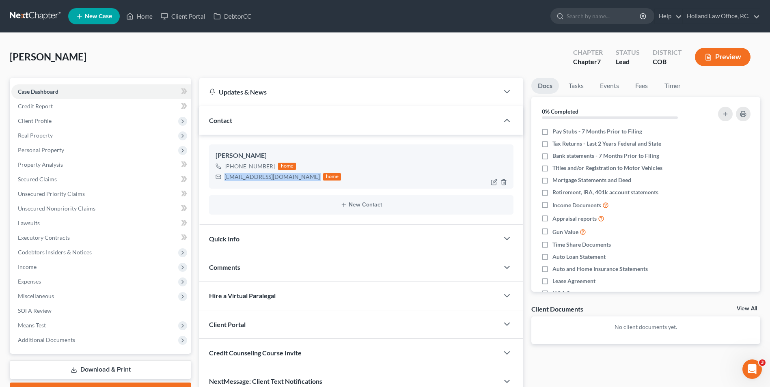
drag, startPoint x: 281, startPoint y: 177, endPoint x: 220, endPoint y: 181, distance: 61.0
click at [220, 181] on div "[EMAIL_ADDRESS][DOMAIN_NAME] home" at bounding box center [278, 177] width 125 height 11
drag, startPoint x: 259, startPoint y: 180, endPoint x: 261, endPoint y: 176, distance: 5.0
drag, startPoint x: 264, startPoint y: 167, endPoint x: 237, endPoint y: 169, distance: 26.9
click at [237, 169] on div "[PHONE_NUMBER]" at bounding box center [249, 166] width 50 height 8
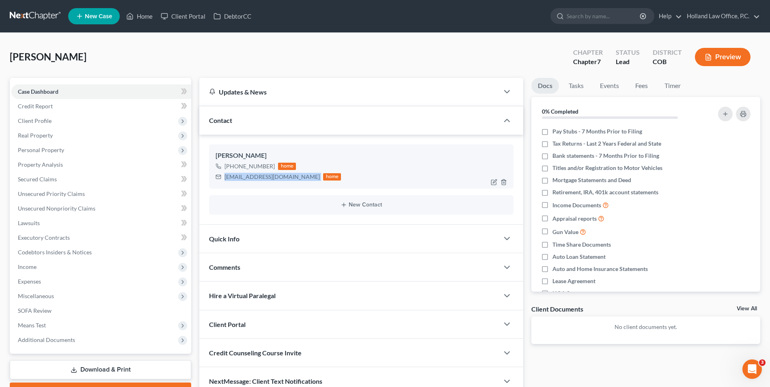
drag, startPoint x: 278, startPoint y: 170, endPoint x: 233, endPoint y: 169, distance: 45.1
click at [233, 169] on div "[PHONE_NUMBER] home" at bounding box center [278, 166] width 125 height 11
drag, startPoint x: 233, startPoint y: 169, endPoint x: 252, endPoint y: 166, distance: 19.4
click at [252, 166] on div "[PHONE_NUMBER]" at bounding box center [249, 166] width 50 height 8
drag, startPoint x: 271, startPoint y: 169, endPoint x: 232, endPoint y: 169, distance: 38.6
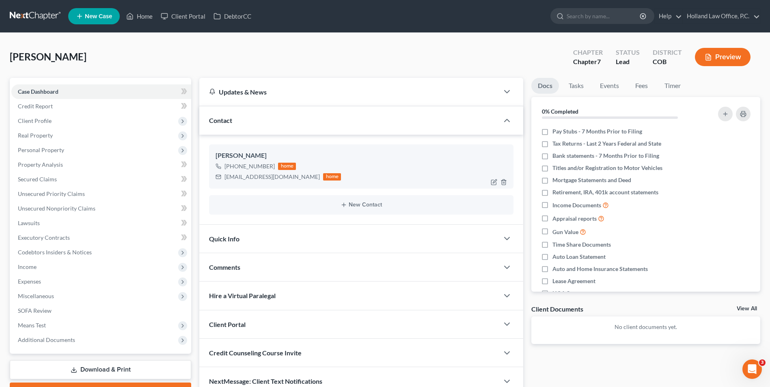
click at [232, 169] on div "[PHONE_NUMBER]" at bounding box center [249, 166] width 50 height 8
copy div "[PHONE_NUMBER]"
